Goal: Transaction & Acquisition: Obtain resource

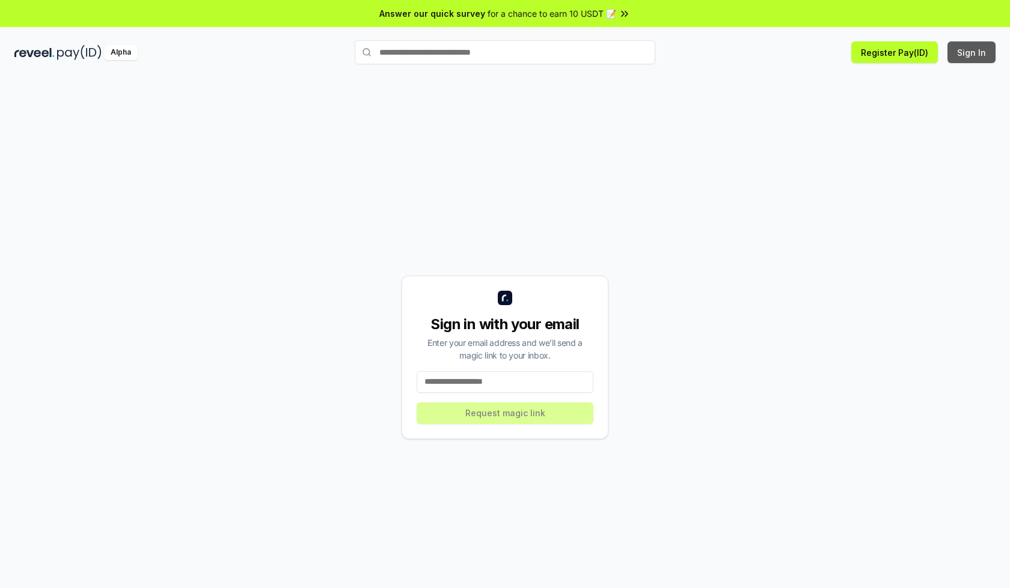
click at [972, 52] on button "Sign In" at bounding box center [971, 52] width 48 height 22
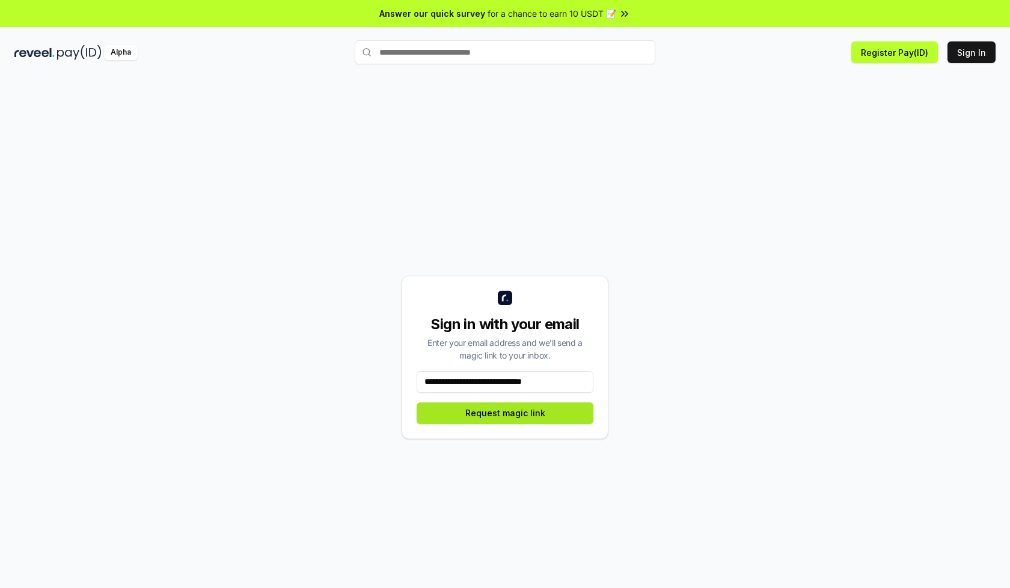
type input "**********"
click at [505, 413] on button "Request magic link" at bounding box center [504, 414] width 177 height 22
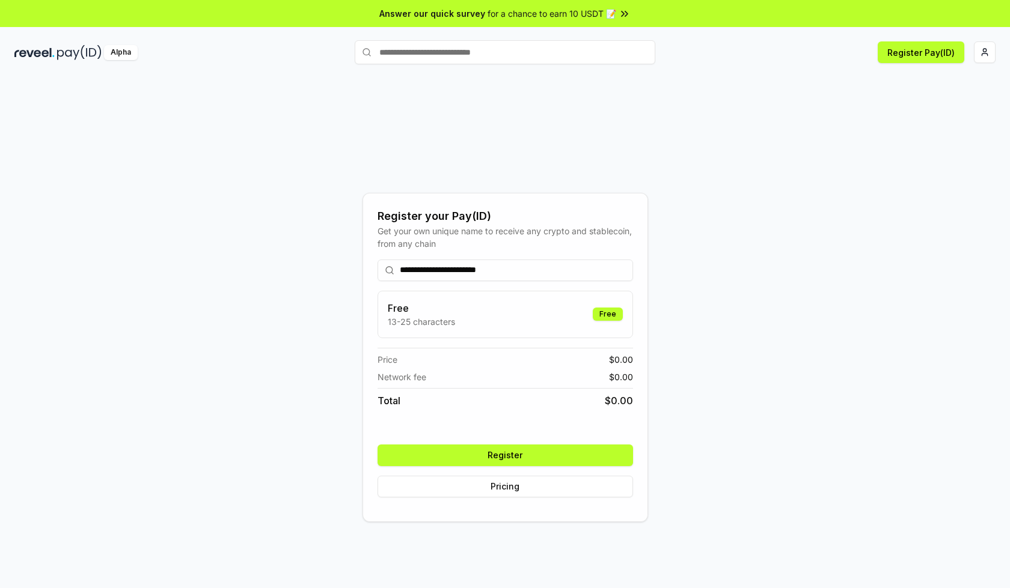
click at [505, 455] on button "Register" at bounding box center [504, 456] width 255 height 22
